Goal: Feedback & Contribution: Submit feedback/report problem

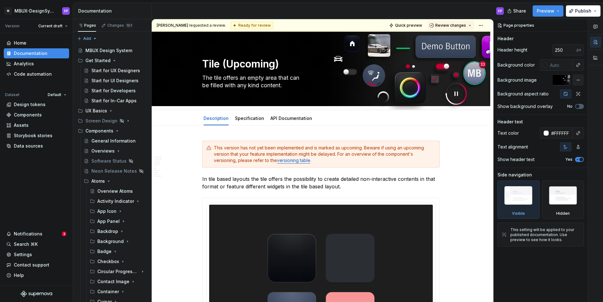
scroll to position [171, 0]
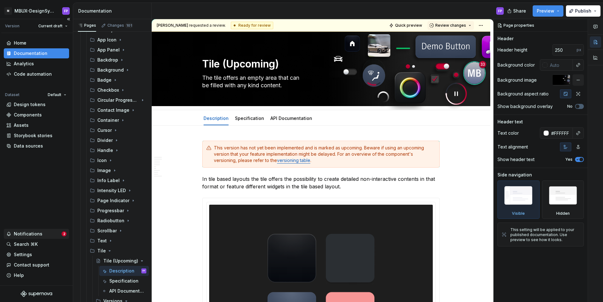
click at [38, 232] on div "Notifications" at bounding box center [28, 234] width 29 height 6
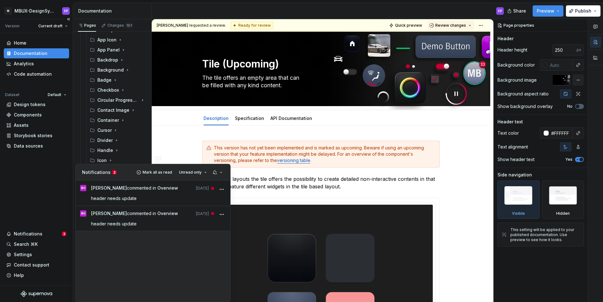
click at [36, 205] on html "M MBUX-DesignSystem FP Version Current draft Home Documentation Analytics Code …" at bounding box center [301, 151] width 603 height 302
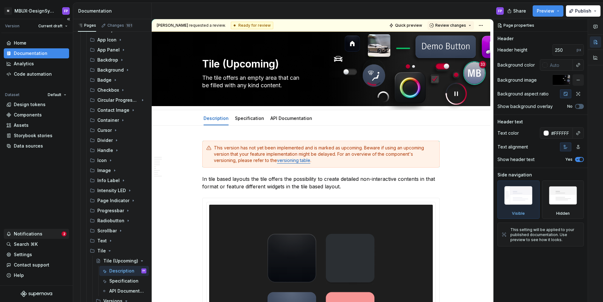
click at [49, 237] on div "Notifications" at bounding box center [33, 234] width 55 height 6
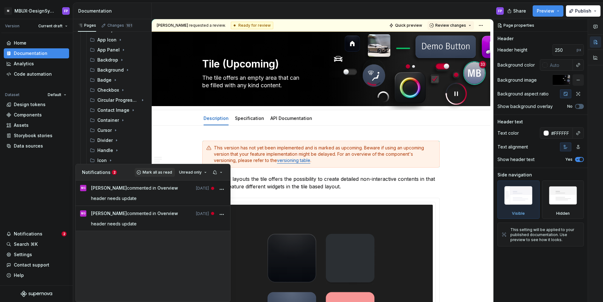
click at [158, 169] on button "Mark all as read" at bounding box center [155, 172] width 40 height 9
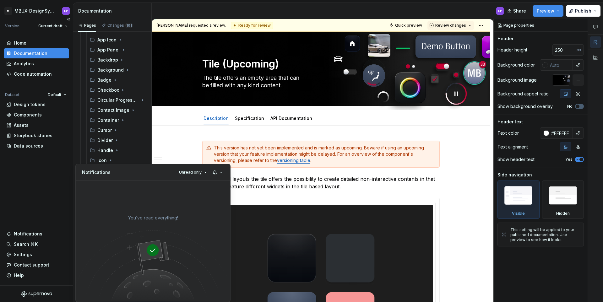
click at [8, 187] on html "M MBUX-DesignSystem FP Version Current draft Home Documentation Analytics Code …" at bounding box center [301, 151] width 603 height 302
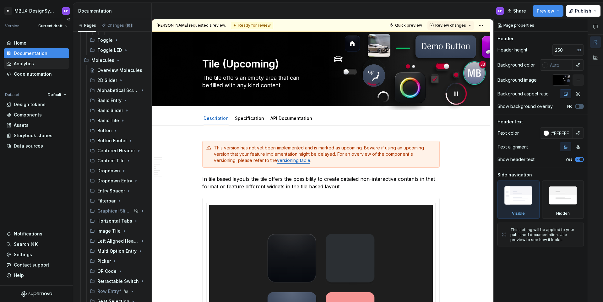
scroll to position [579, 0]
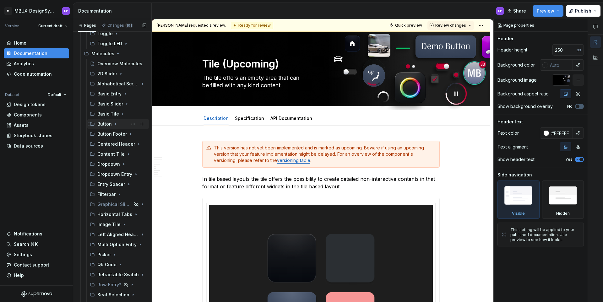
click at [108, 125] on div "Button" at bounding box center [104, 124] width 14 height 6
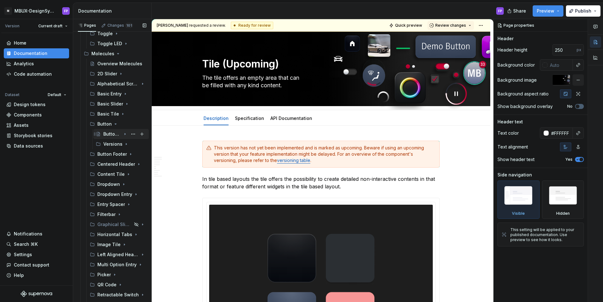
click at [109, 136] on div "Button (Upcoming)" at bounding box center [112, 134] width 18 height 6
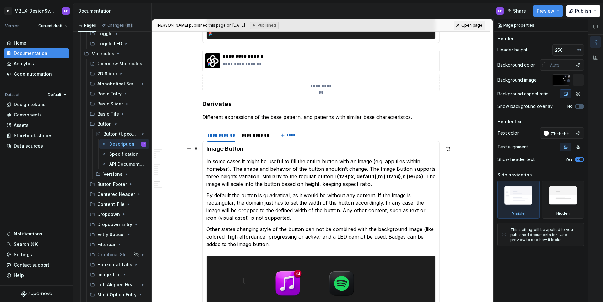
scroll to position [2154, 0]
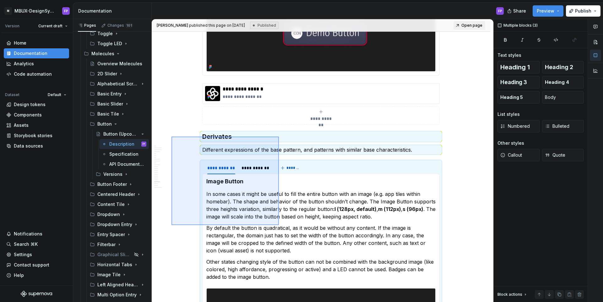
drag, startPoint x: 171, startPoint y: 137, endPoint x: 279, endPoint y: 225, distance: 139.1
click at [279, 225] on div "**********" at bounding box center [322, 160] width 341 height 283
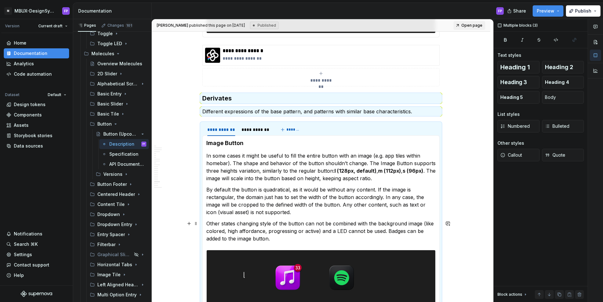
scroll to position [2191, 0]
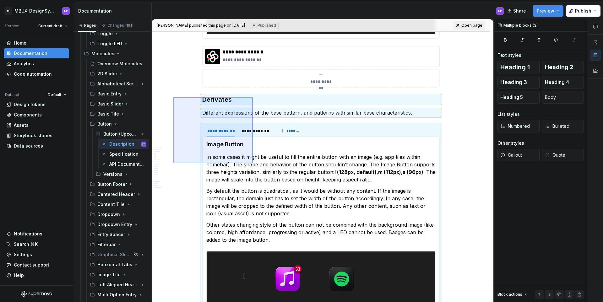
drag, startPoint x: 173, startPoint y: 97, endPoint x: 256, endPoint y: 181, distance: 118.3
click at [256, 181] on div "**********" at bounding box center [322, 160] width 341 height 283
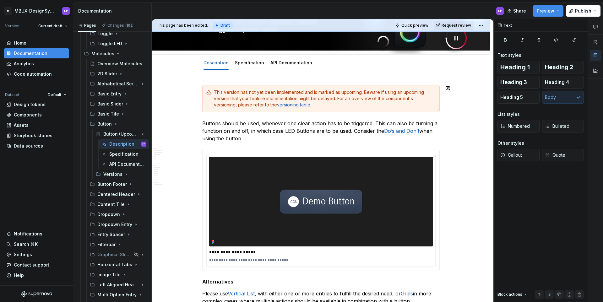
scroll to position [0, 0]
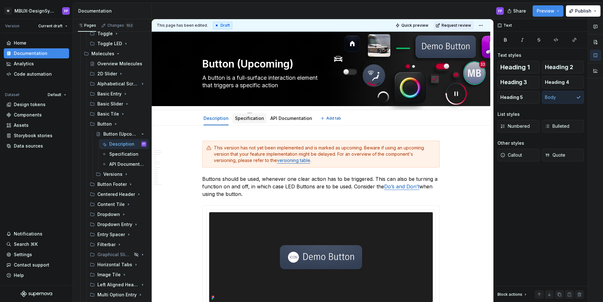
click at [251, 117] on link "Specification" at bounding box center [249, 117] width 29 height 5
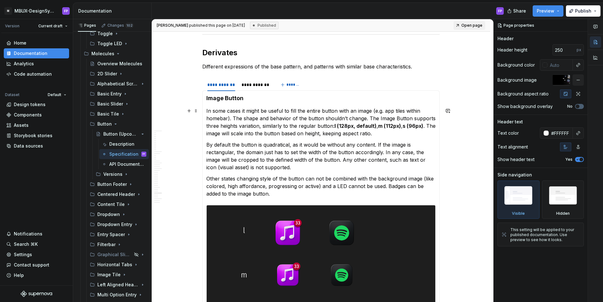
scroll to position [2261, 0]
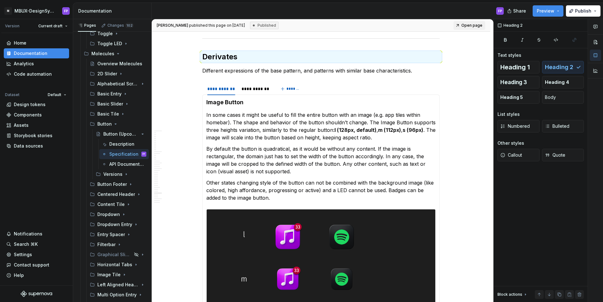
drag, startPoint x: 189, startPoint y: 57, endPoint x: 173, endPoint y: 69, distance: 19.5
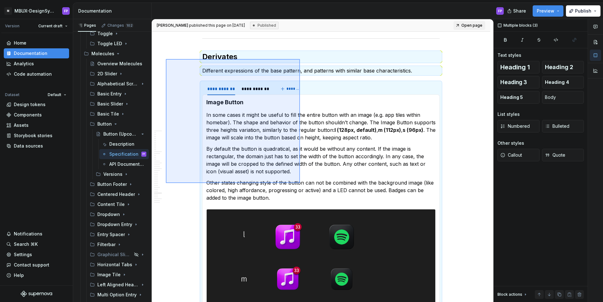
drag, startPoint x: 166, startPoint y: 59, endPoint x: 301, endPoint y: 189, distance: 188.0
click at [301, 189] on div "**********" at bounding box center [322, 160] width 341 height 283
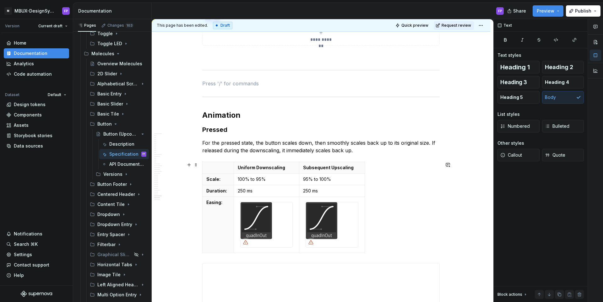
scroll to position [2186, 0]
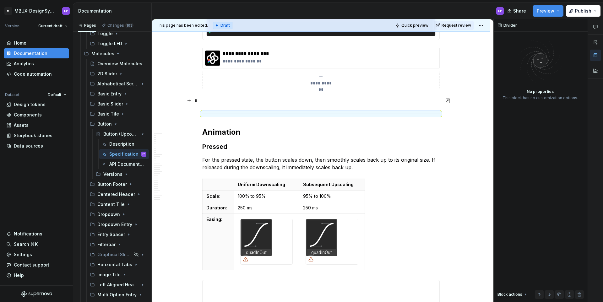
click at [271, 99] on p at bounding box center [320, 101] width 237 height 8
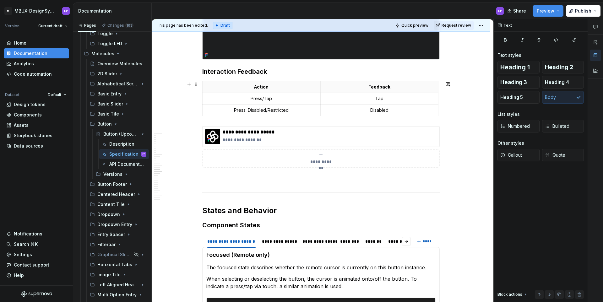
scroll to position [1580, 0]
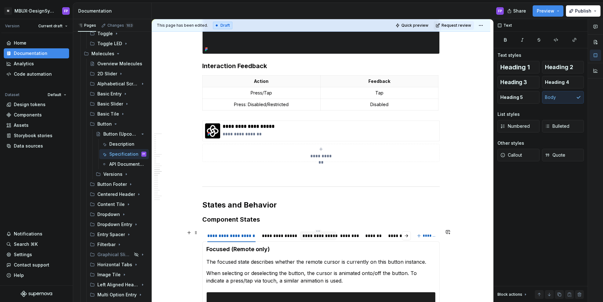
click at [324, 235] on div "**********" at bounding box center [317, 236] width 31 height 6
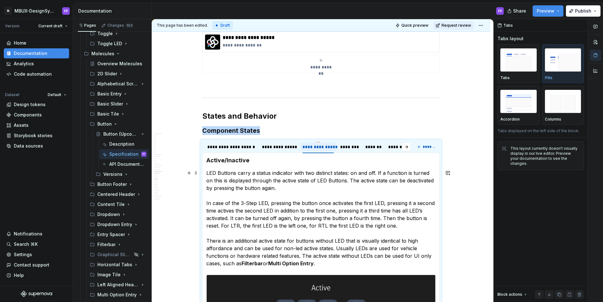
scroll to position [1659, 0]
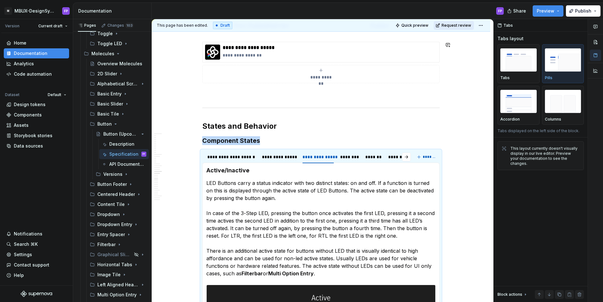
click at [459, 28] on span "Request review" at bounding box center [455, 25] width 29 height 5
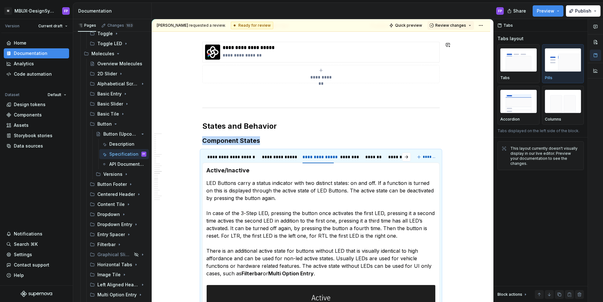
click at [459, 28] on span "Review changes" at bounding box center [450, 25] width 31 height 5
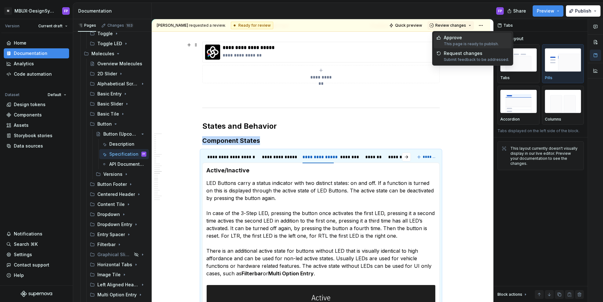
click at [458, 41] on div "This page is ready to publish." at bounding box center [470, 43] width 55 height 5
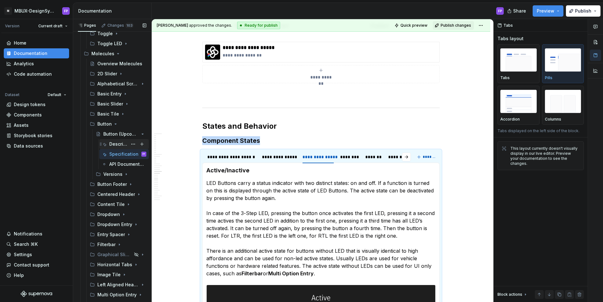
click at [118, 145] on div "Description" at bounding box center [118, 144] width 18 height 6
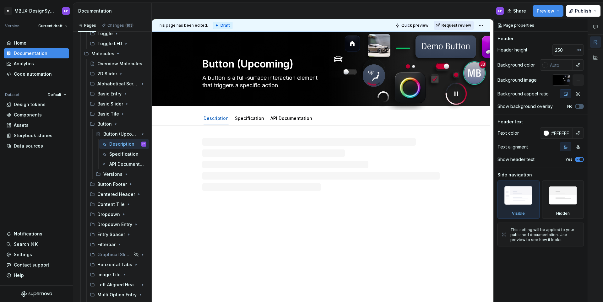
click at [464, 29] on button "Request review" at bounding box center [453, 25] width 40 height 9
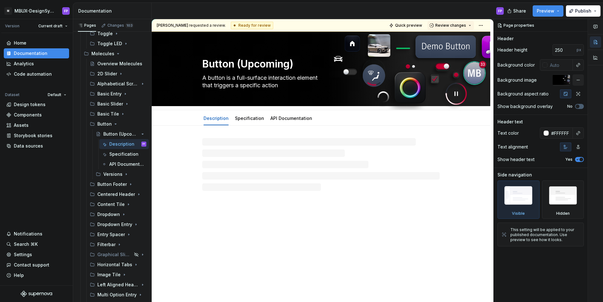
click at [464, 29] on button "Review changes" at bounding box center [450, 25] width 46 height 9
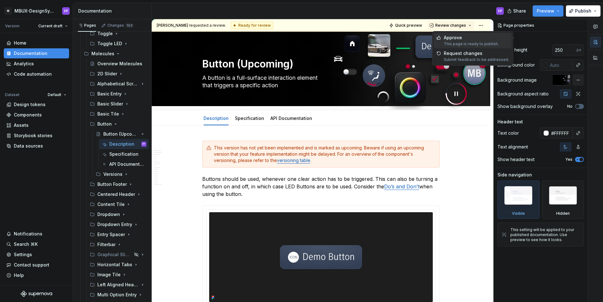
click at [464, 39] on div "Approve" at bounding box center [470, 38] width 55 height 6
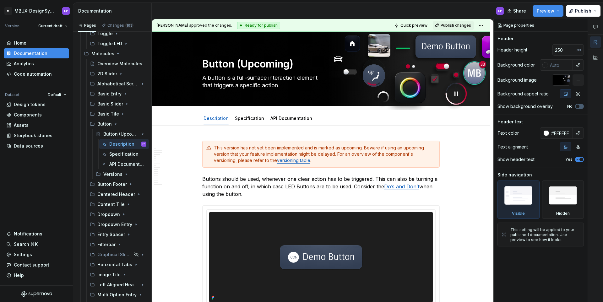
type textarea "*"
